Goal: Task Accomplishment & Management: Complete application form

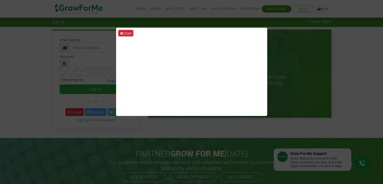
click at [123, 33] on button "Close" at bounding box center [126, 33] width 14 height 6
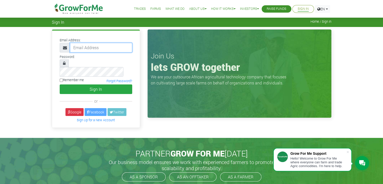
click at [93, 46] on input "email" at bounding box center [101, 48] width 62 height 10
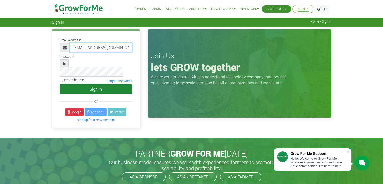
scroll to position [0, 3]
type input "[EMAIL_ADDRESS][DOMAIN_NAME]"
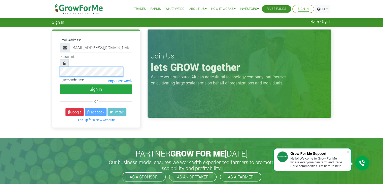
scroll to position [0, 0]
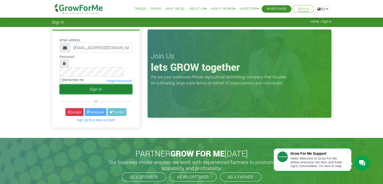
click at [104, 84] on button "Sign In" at bounding box center [96, 89] width 72 height 10
click at [92, 84] on button "Sign In" at bounding box center [96, 89] width 72 height 10
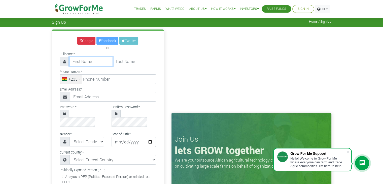
click at [79, 62] on input "text" at bounding box center [91, 62] width 44 height 10
type input "[PERSON_NAME]"
type input "0272653047"
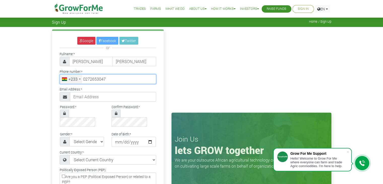
type input "[EMAIL_ADDRESS][DOMAIN_NAME]"
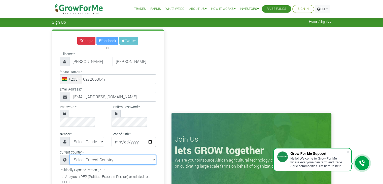
select select "[GEOGRAPHIC_DATA]"
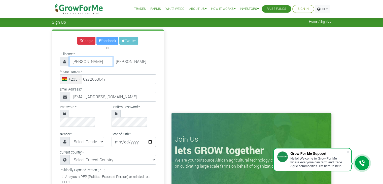
type input "27 265 3047"
